Goal: Navigation & Orientation: Find specific page/section

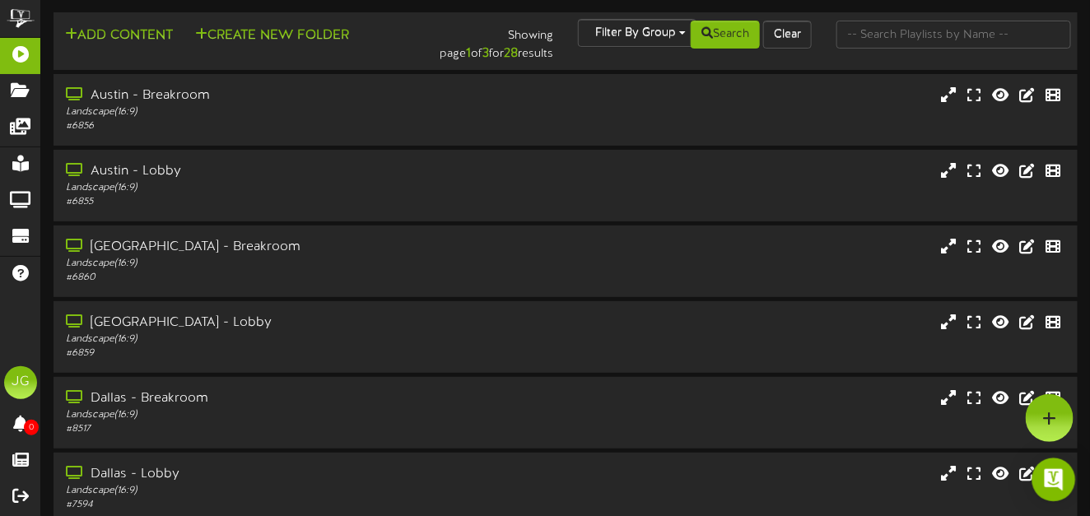
click at [1047, 479] on img "Open Intercom Messenger" at bounding box center [1053, 479] width 21 height 21
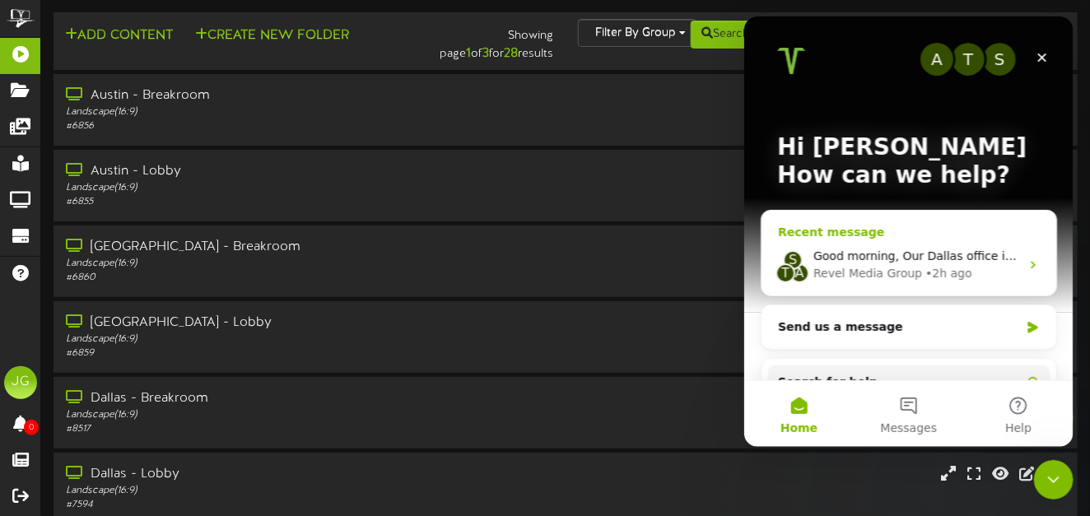
click at [942, 245] on div "S T A Good morning, Our Dallas office is experiencing issues with their TV I ha…" at bounding box center [908, 264] width 295 height 61
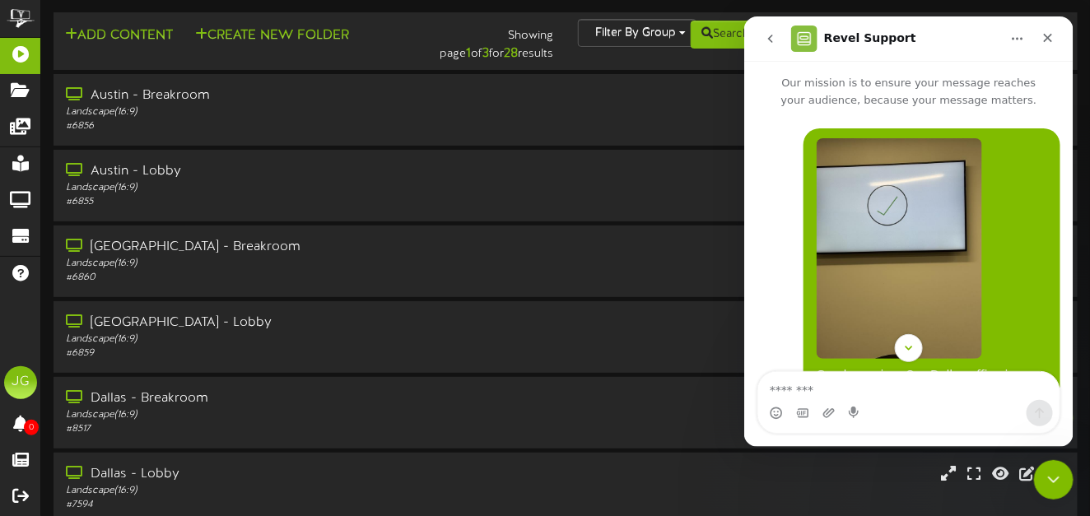
scroll to position [166, 0]
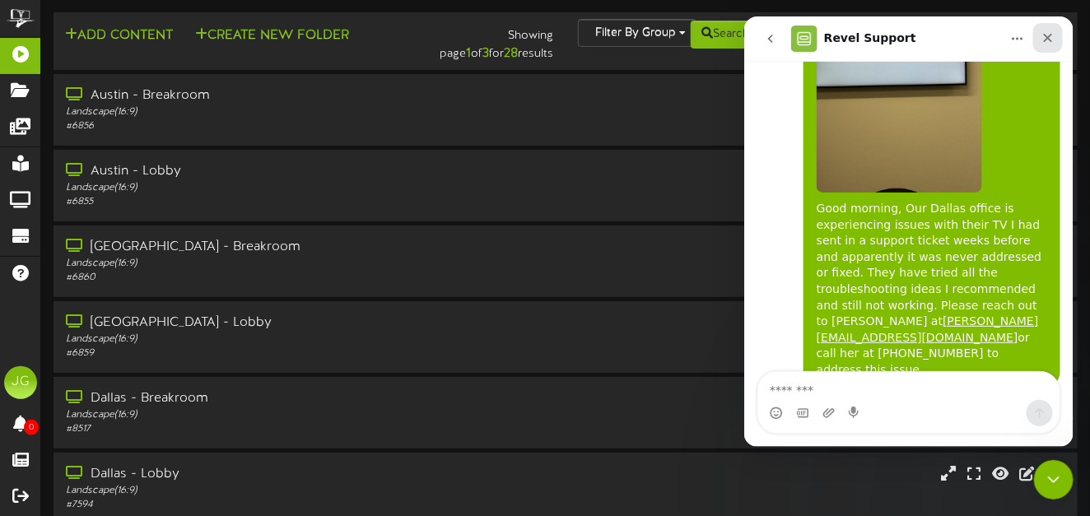
click at [1047, 42] on icon "Close" at bounding box center [1047, 36] width 13 height 13
